Goal: Entertainment & Leisure: Consume media (video, audio)

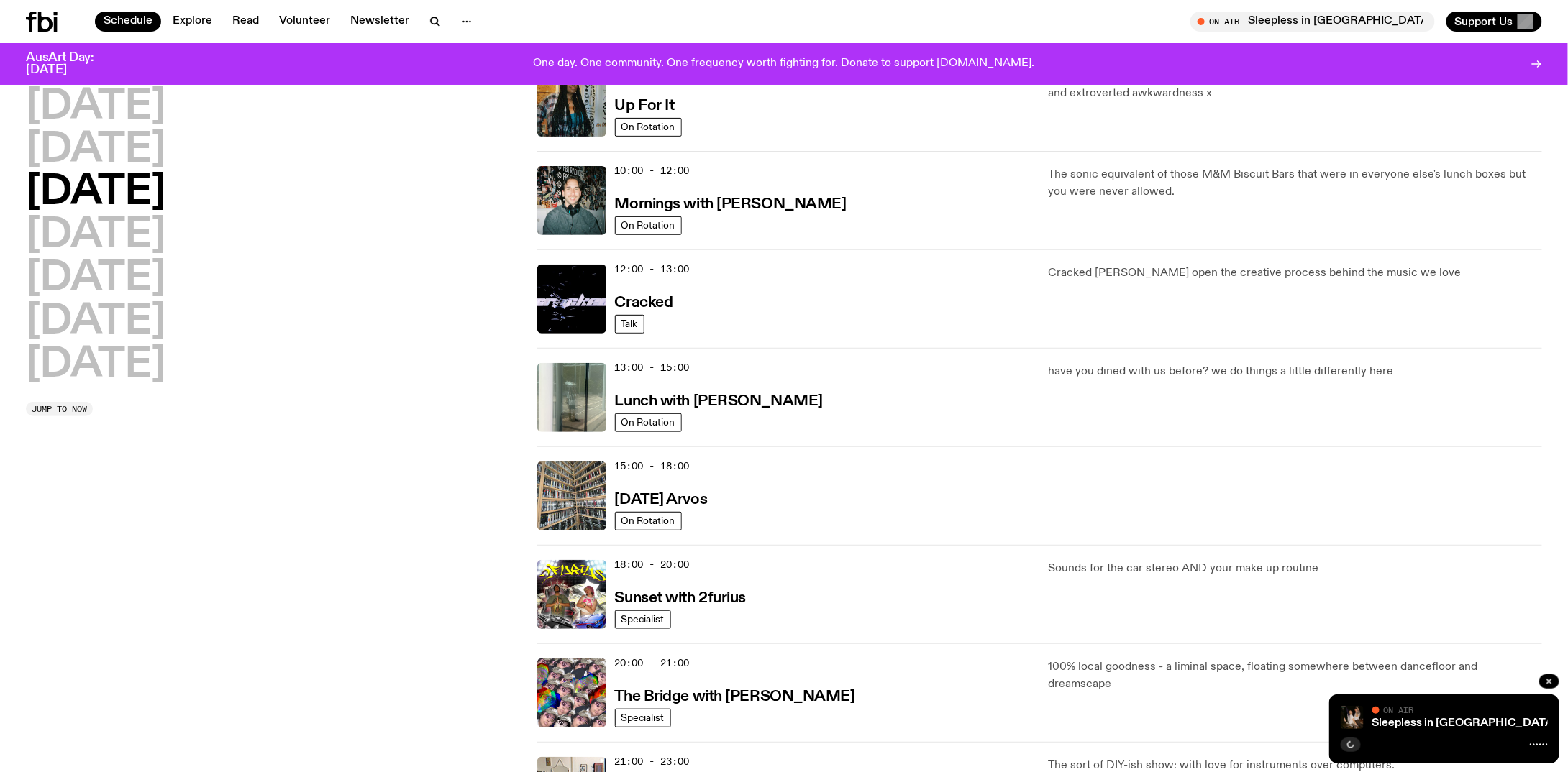
scroll to position [1005, 0]
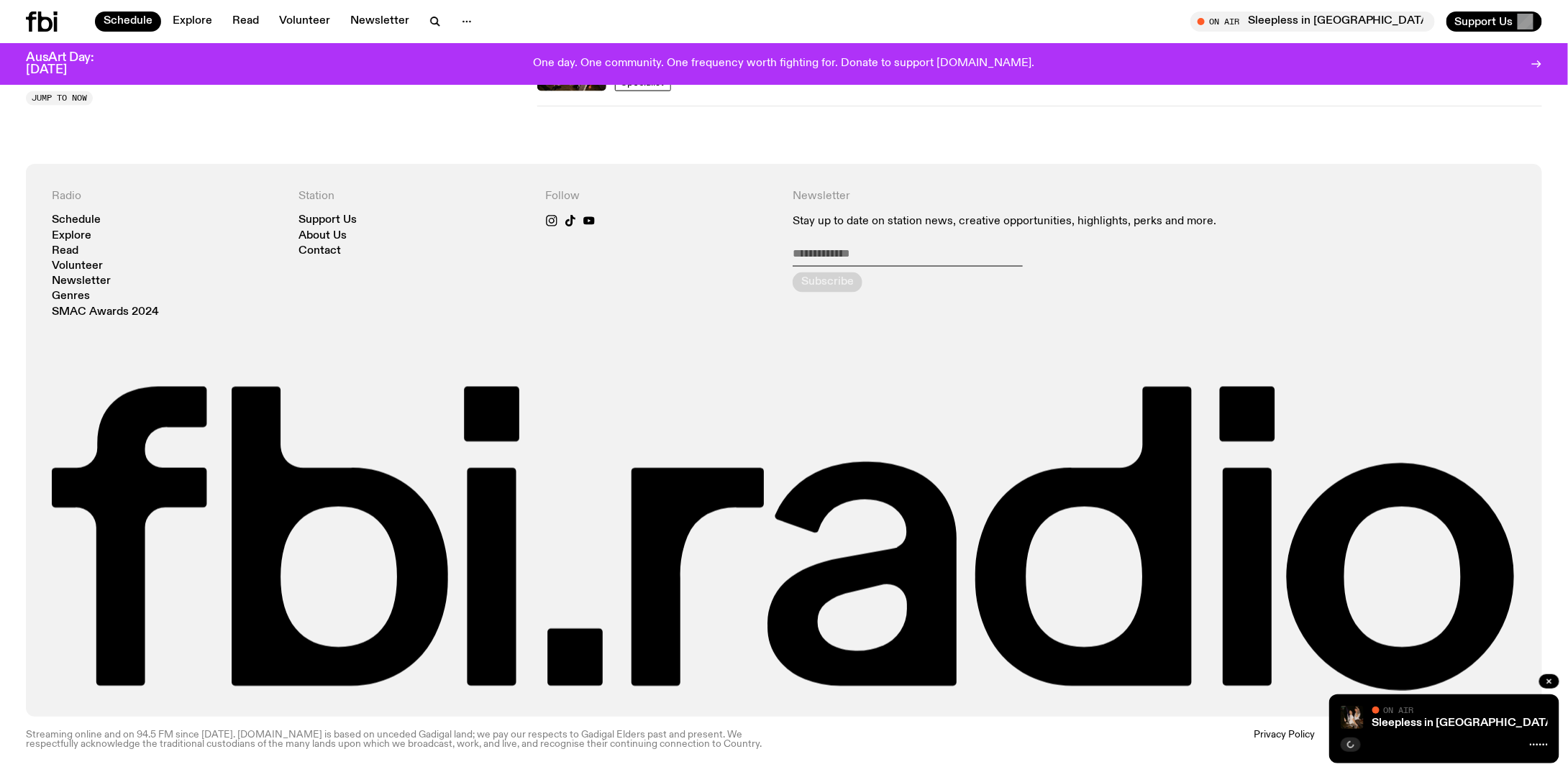
drag, startPoint x: 500, startPoint y: 129, endPoint x: 493, endPoint y: 127, distance: 7.3
drag, startPoint x: 490, startPoint y: 135, endPoint x: 490, endPoint y: 143, distance: 8.0
drag, startPoint x: 492, startPoint y: 138, endPoint x: 1367, endPoint y: 76, distance: 877.2
click at [1359, 22] on span "Tune in live" at bounding box center [1317, 21] width 221 height 11
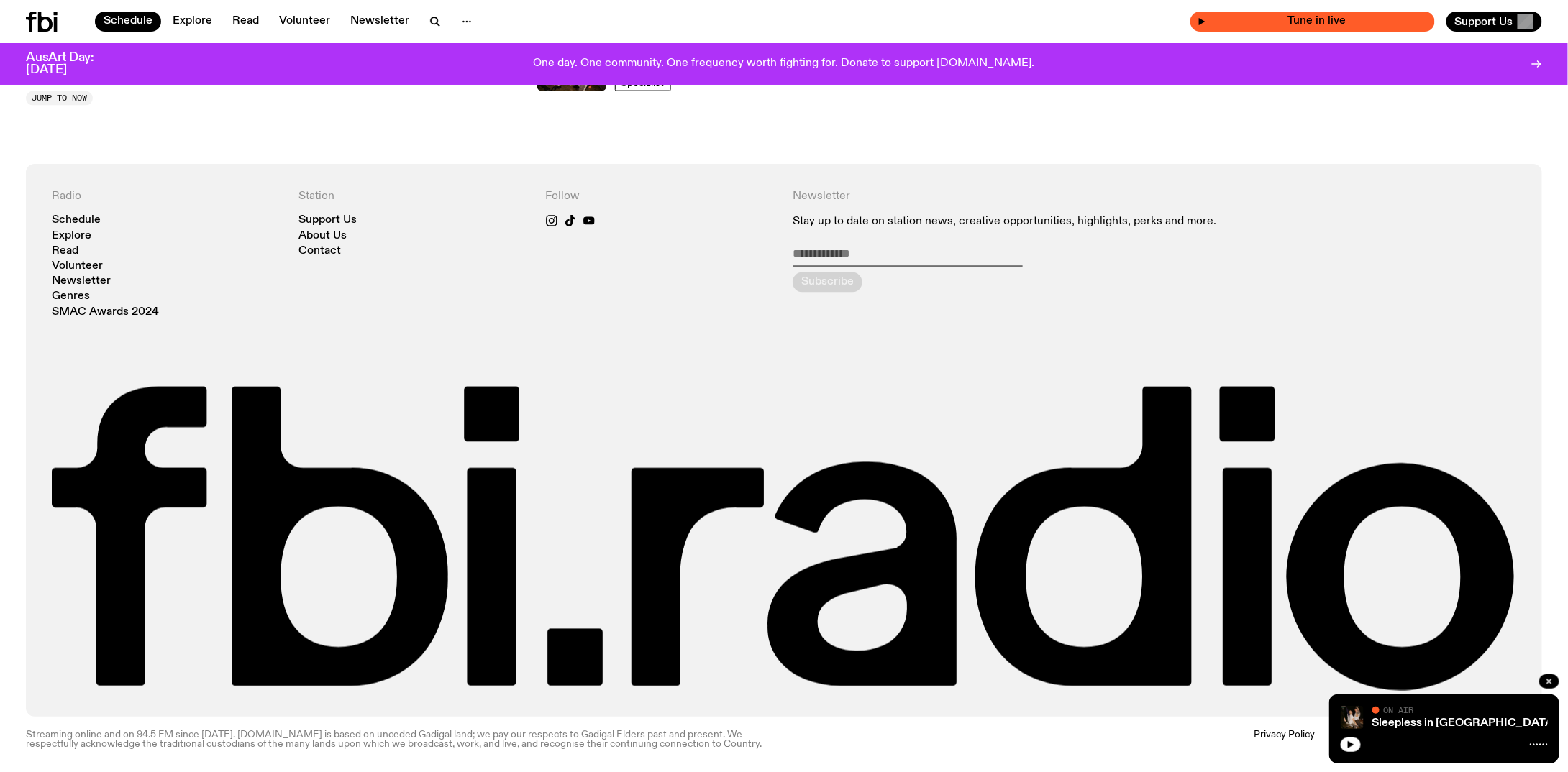
click at [1207, 21] on icon "button" at bounding box center [1202, 21] width 8 height 8
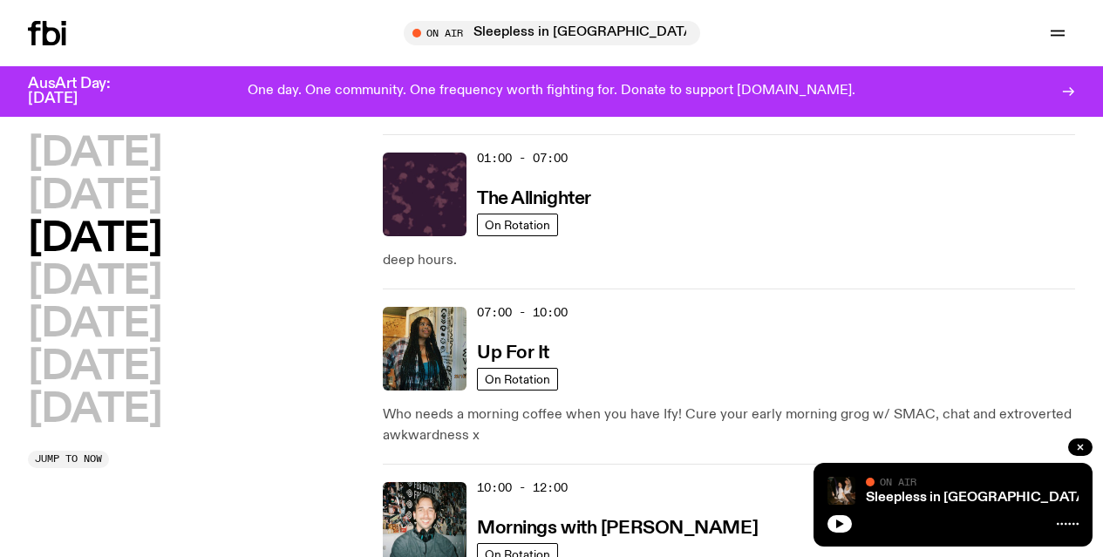
scroll to position [0, 0]
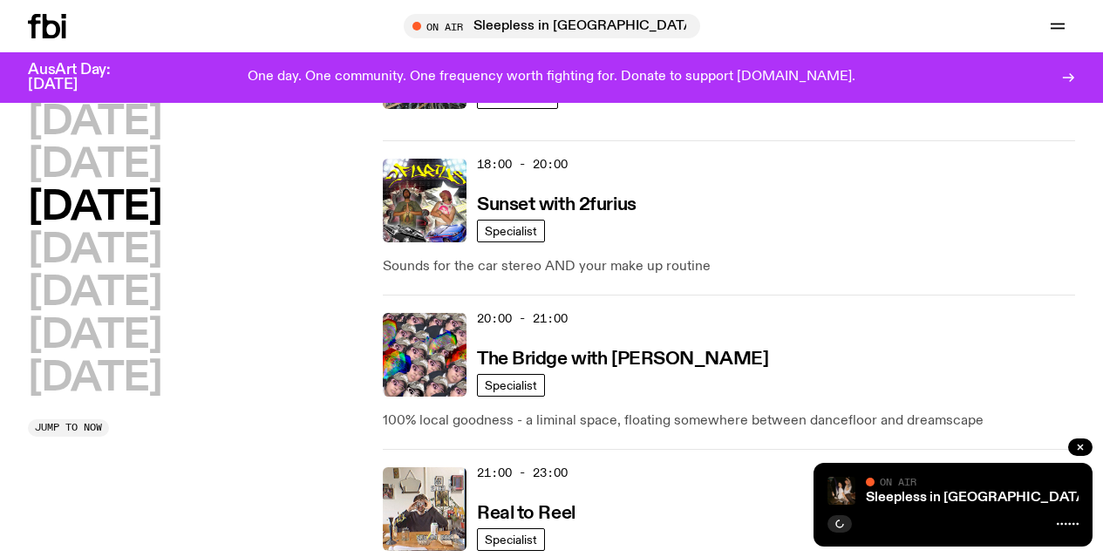
scroll to position [962, 0]
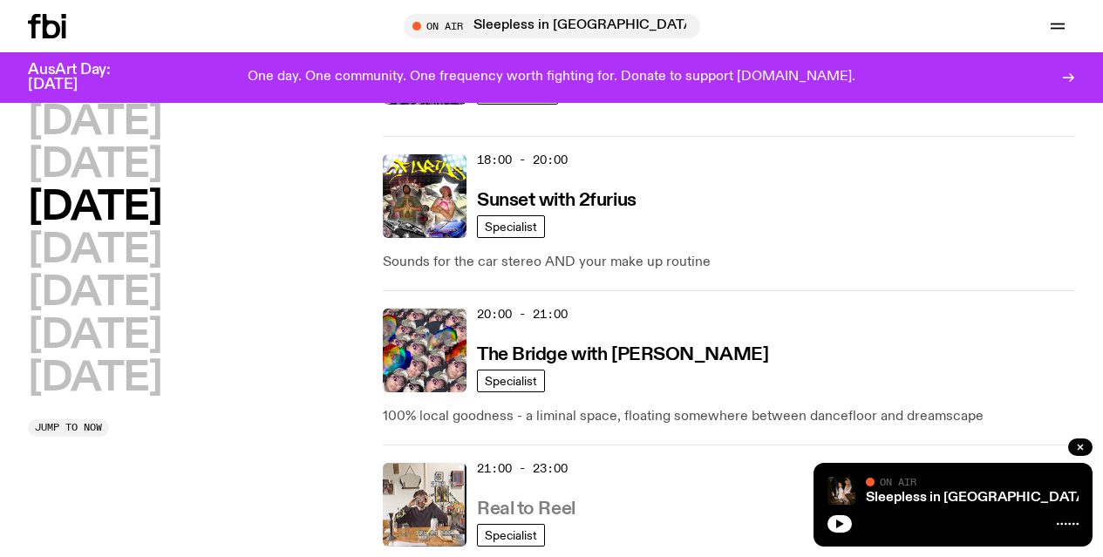
click at [566, 500] on h3 "Real to Reel" at bounding box center [526, 509] width 98 height 18
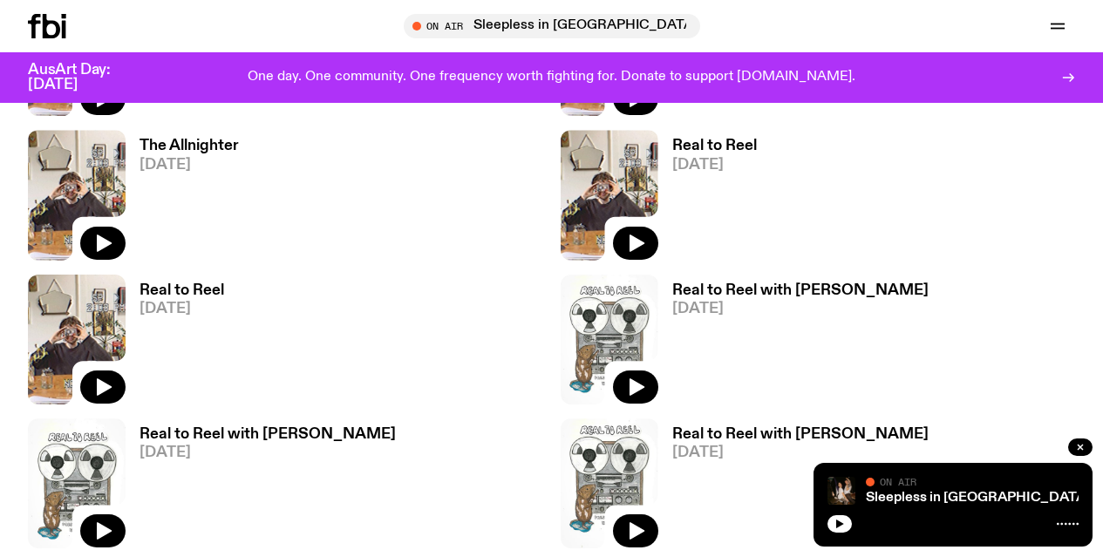
scroll to position [1680, 0]
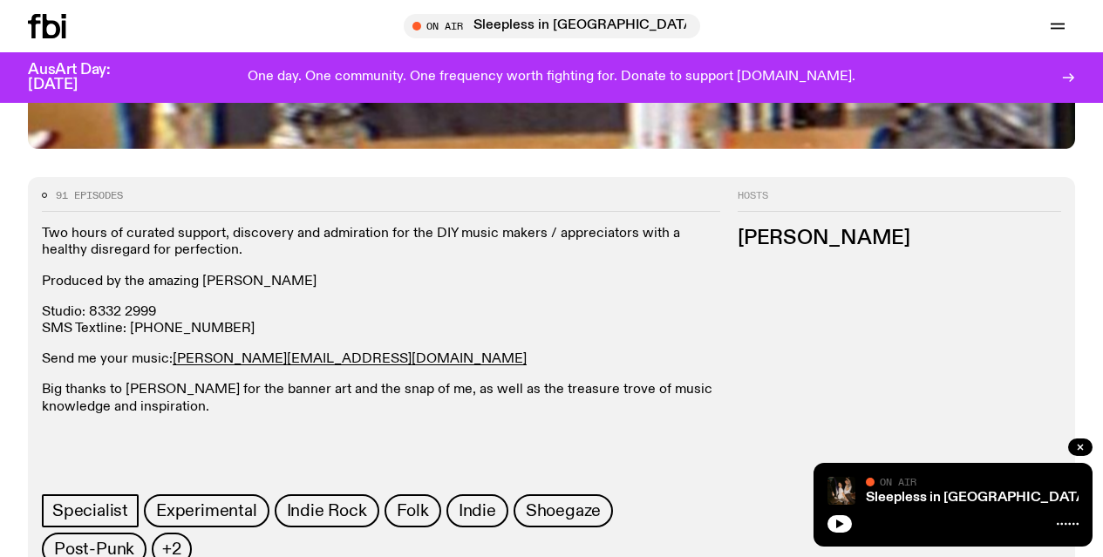
scroll to position [681, 0]
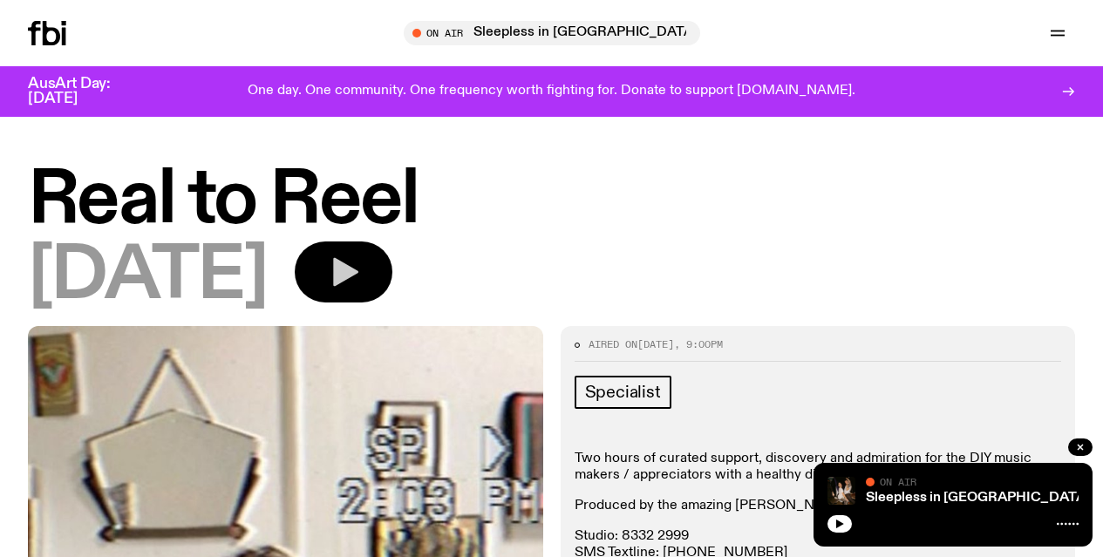
click at [361, 275] on icon "button" at bounding box center [343, 272] width 35 height 35
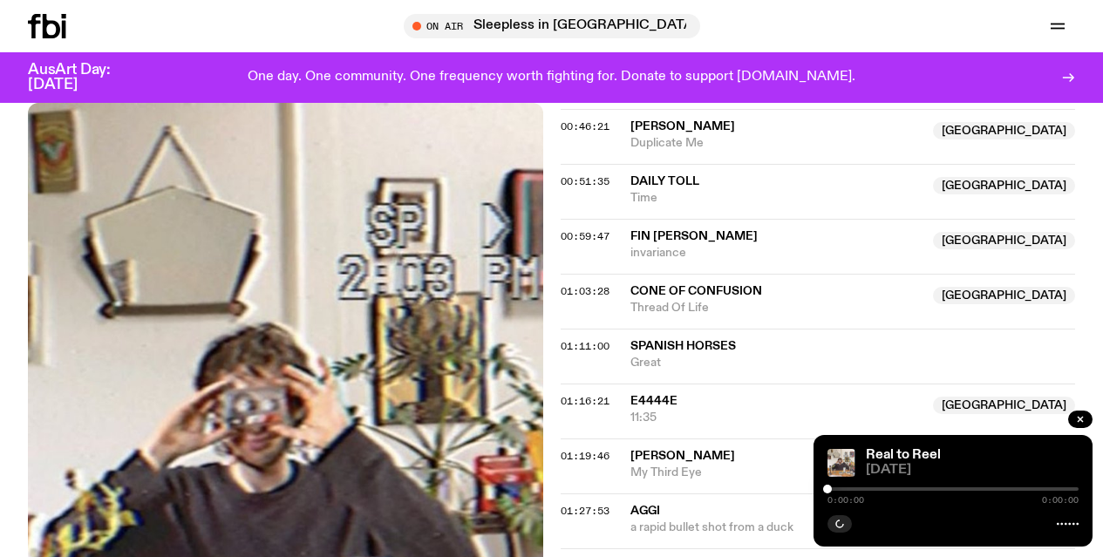
scroll to position [1189, 0]
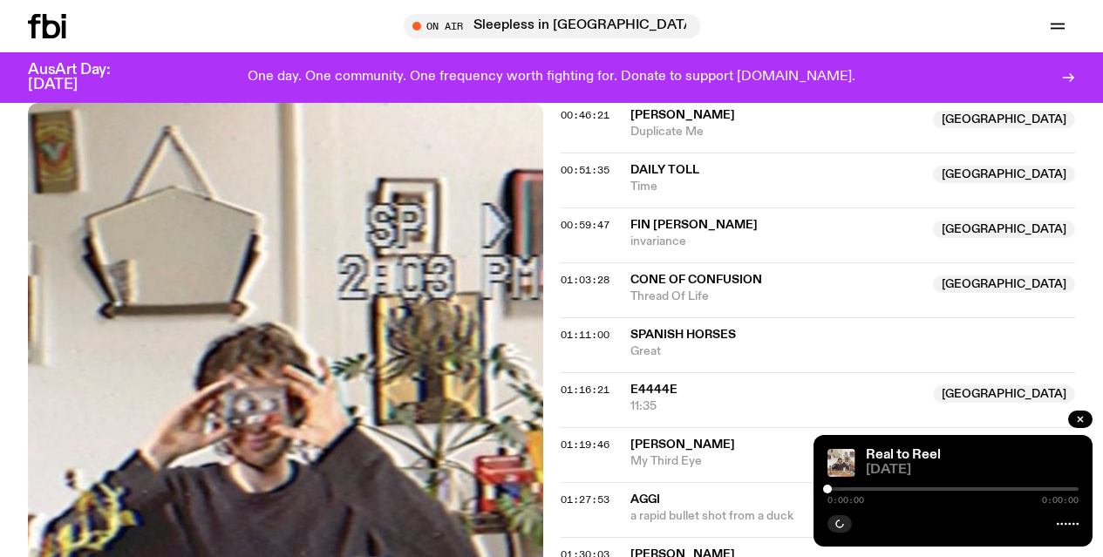
click at [950, 490] on div at bounding box center [952, 488] width 251 height 3
click at [956, 490] on div at bounding box center [952, 488] width 251 height 3
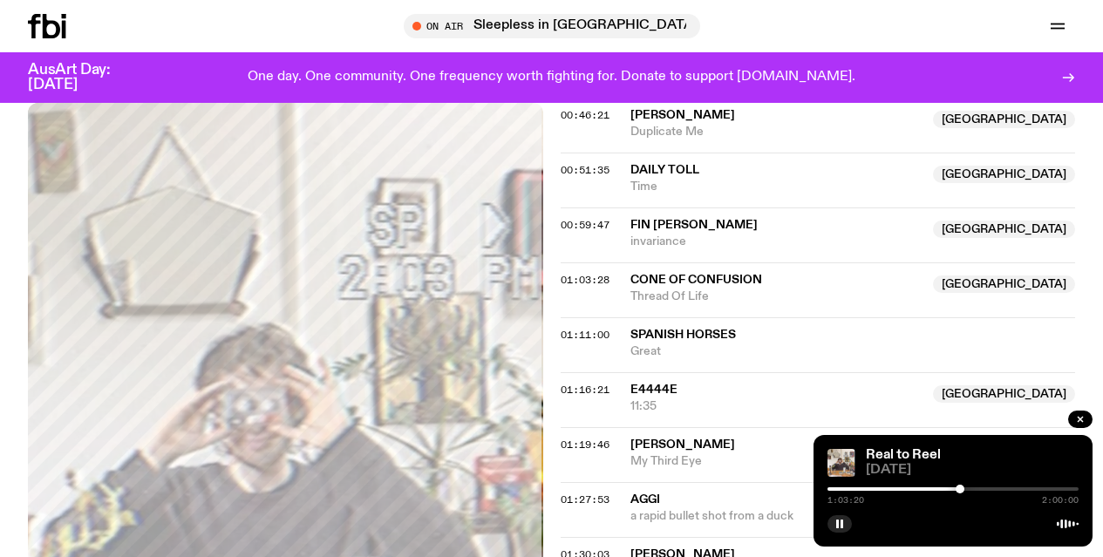
click at [960, 492] on div at bounding box center [959, 489] width 9 height 9
click at [954, 490] on div at bounding box center [834, 488] width 251 height 3
click at [638, 340] on span "Spanish Horses" at bounding box center [682, 335] width 105 height 12
click at [968, 489] on div at bounding box center [952, 488] width 251 height 3
click at [974, 487] on div at bounding box center [952, 488] width 251 height 3
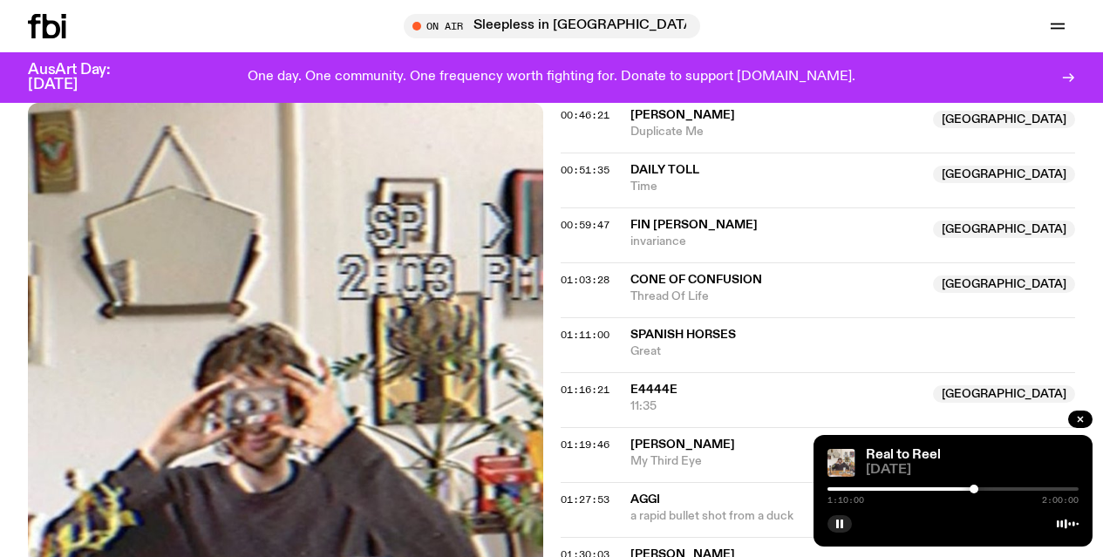
click at [966, 490] on div at bounding box center [848, 488] width 251 height 3
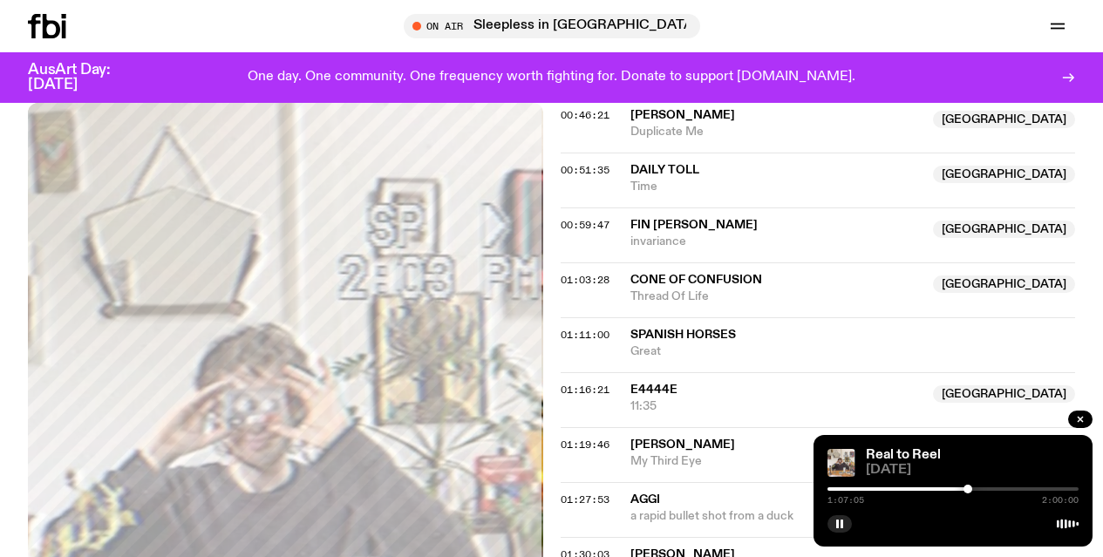
click at [968, 490] on div at bounding box center [967, 489] width 9 height 9
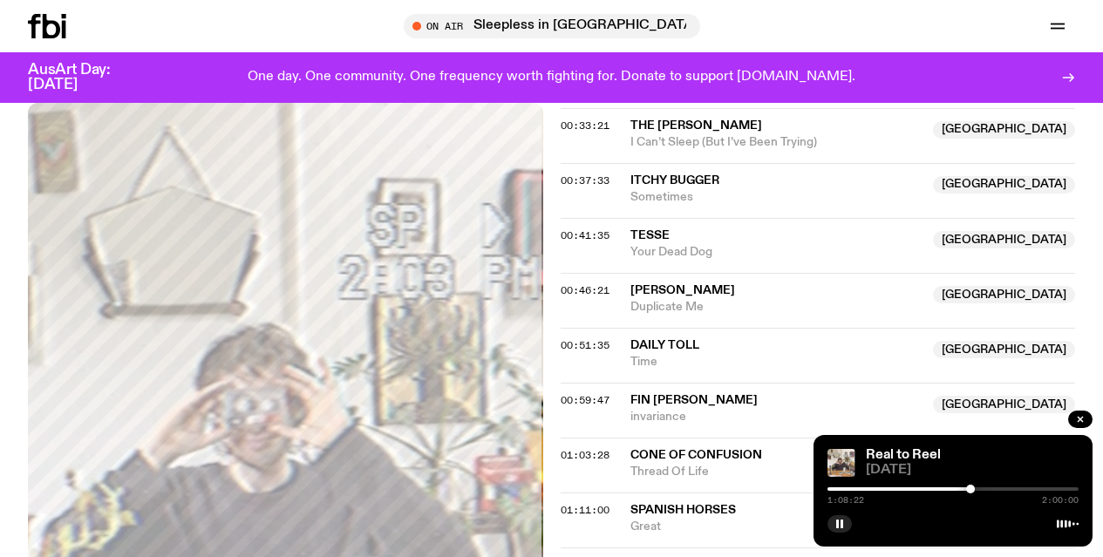
scroll to position [1015, 0]
